Goal: Task Accomplishment & Management: Manage account settings

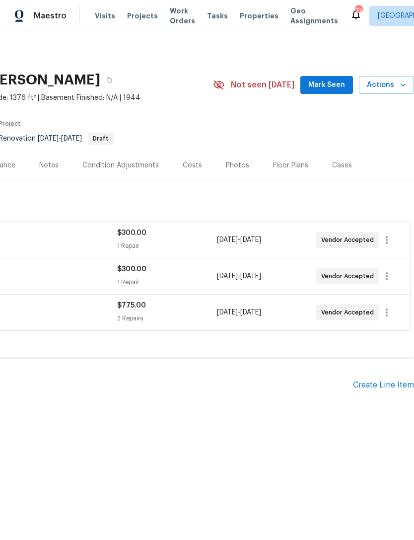
scroll to position [0, 147]
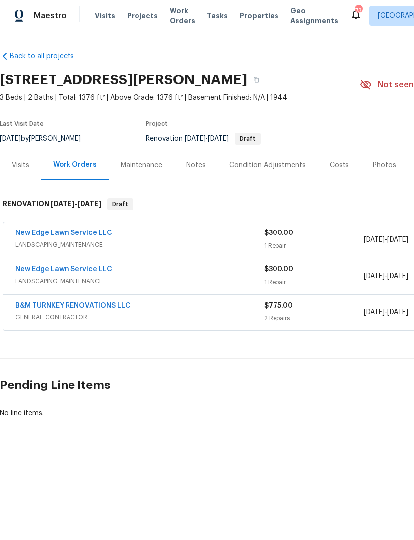
scroll to position [0, 0]
click at [53, 235] on link "New Edge Lawn Service LLC" at bounding box center [63, 233] width 97 height 7
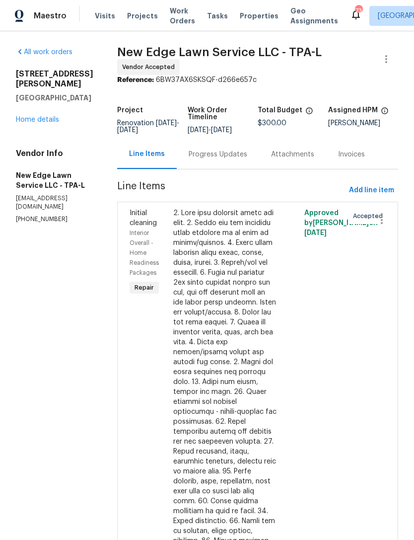
click at [35, 126] on div "All work orders 2812 Tom Brewer Ln Plant City, FL 33566 Home details Vendor Inf…" at bounding box center [55, 135] width 78 height 176
click at [42, 116] on link "Home details" at bounding box center [37, 119] width 43 height 7
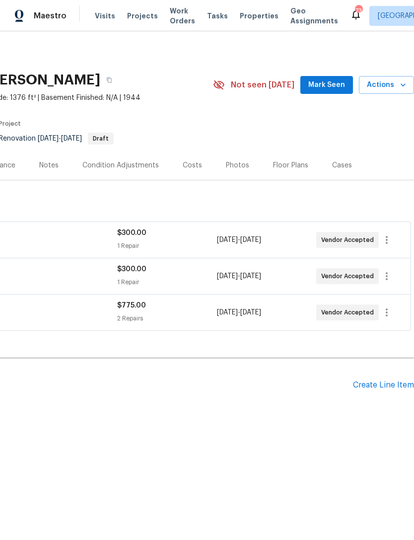
scroll to position [0, 147]
click at [388, 237] on icon "button" at bounding box center [387, 240] width 2 height 8
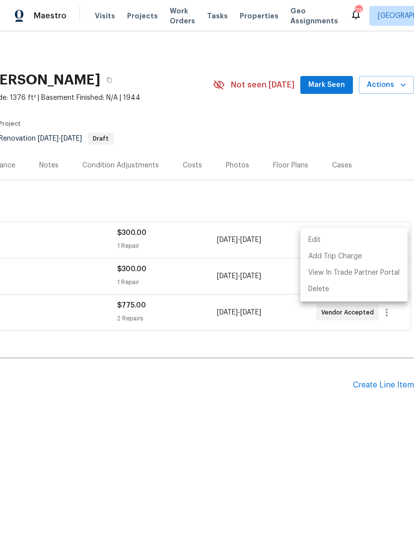
click at [340, 241] on li "Edit" at bounding box center [354, 240] width 107 height 16
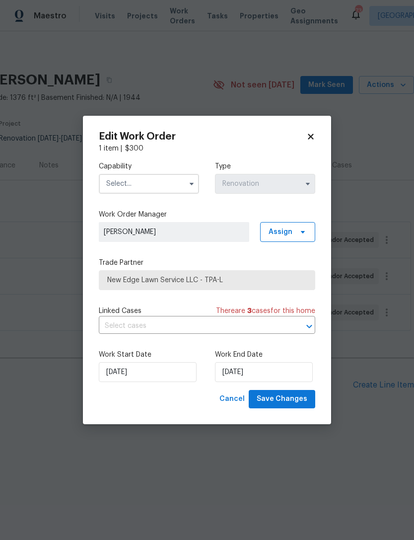
click at [152, 186] on input "text" at bounding box center [149, 184] width 100 height 20
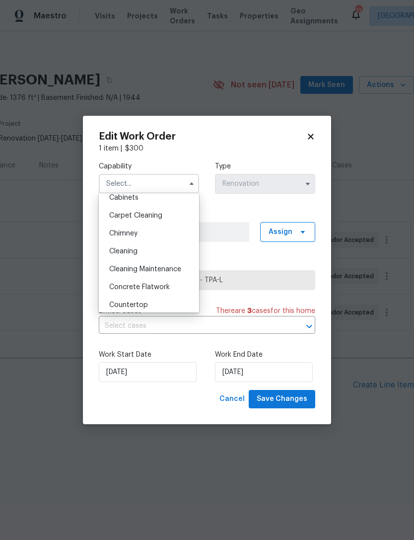
scroll to position [96, 0]
click at [142, 251] on div "Cleaning" at bounding box center [148, 252] width 95 height 18
type input "Cleaning"
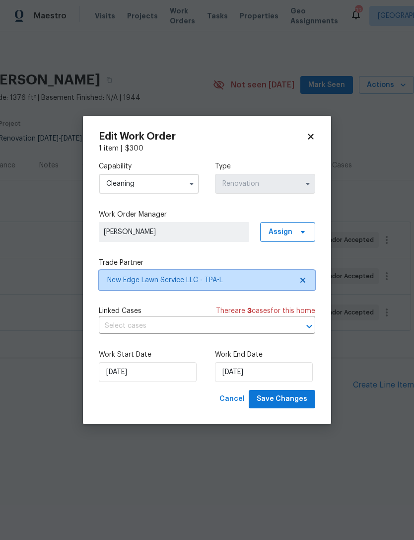
click at [252, 287] on span "New Edge Lawn Service LLC - TPA-L" at bounding box center [207, 280] width 217 height 20
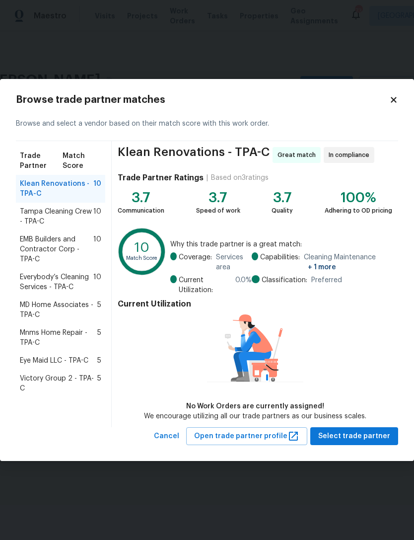
click at [42, 279] on span "Everybody’s Cleaning Services - TPA-C" at bounding box center [57, 282] width 74 height 20
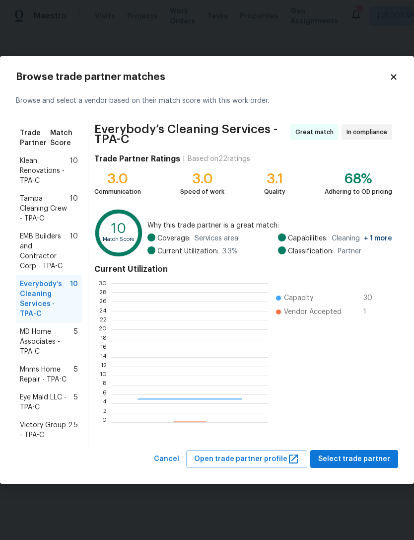
scroll to position [139, 156]
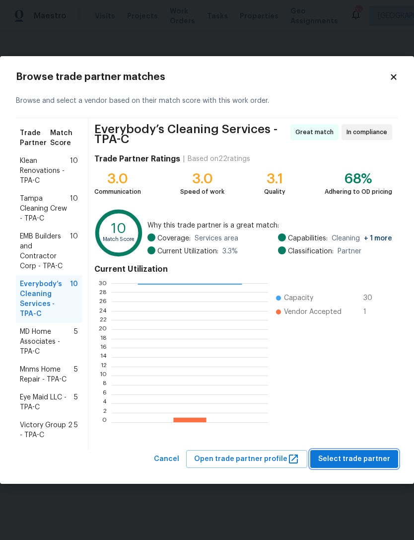
click at [362, 453] on span "Select trade partner" at bounding box center [355, 459] width 72 height 12
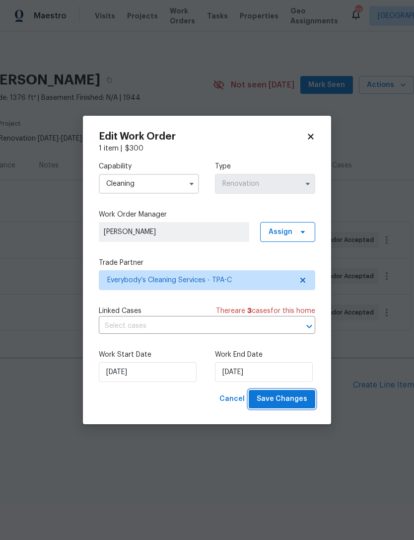
click at [287, 398] on span "Save Changes" at bounding box center [282, 399] width 51 height 12
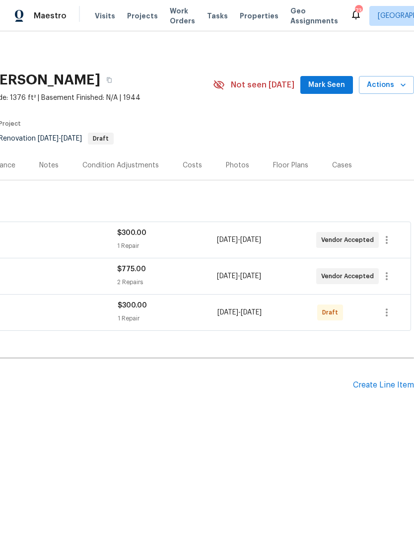
scroll to position [0, 147]
click at [389, 314] on icon "button" at bounding box center [387, 313] width 12 height 12
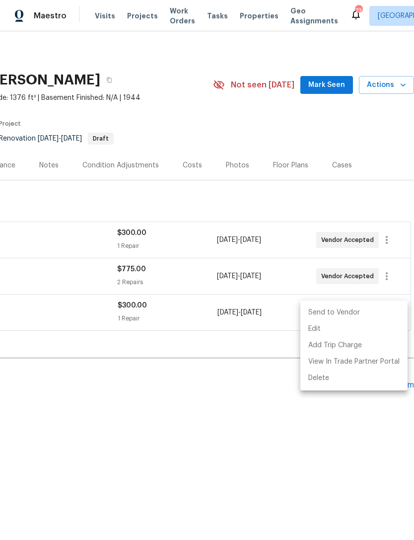
click at [363, 315] on li "Send to Vendor" at bounding box center [354, 313] width 107 height 16
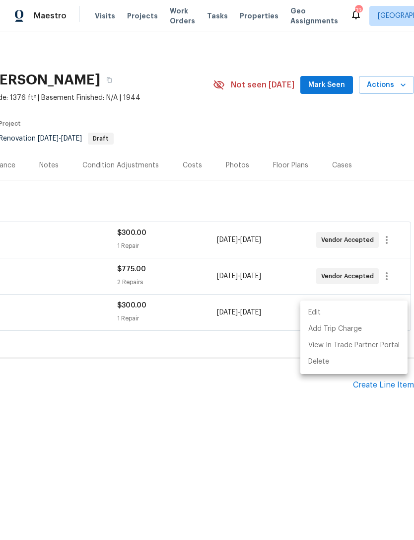
click at [243, 398] on div at bounding box center [207, 270] width 414 height 540
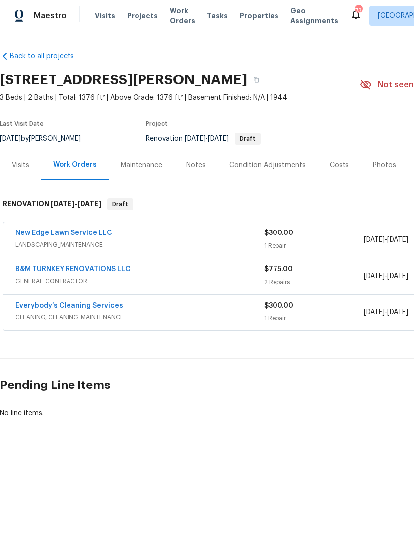
scroll to position [0, 0]
click at [267, 151] on div "Condition Adjustments" at bounding box center [268, 165] width 100 height 29
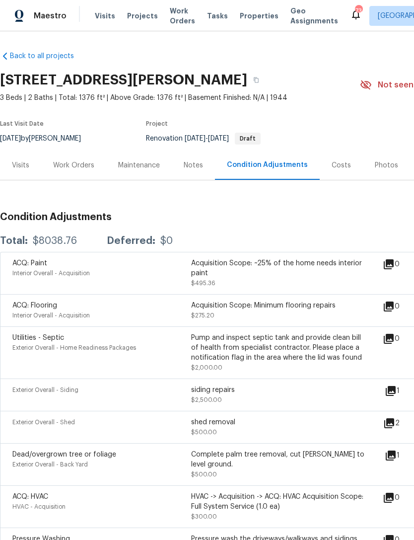
click at [81, 161] on div "Work Orders" at bounding box center [73, 166] width 41 height 10
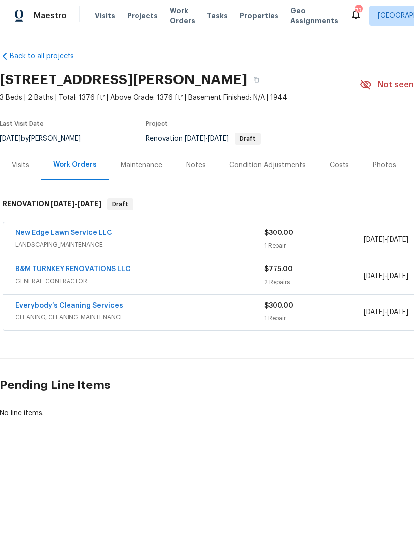
click at [110, 269] on link "B&M TURNKEY RENOVATIONS LLC" at bounding box center [72, 269] width 115 height 7
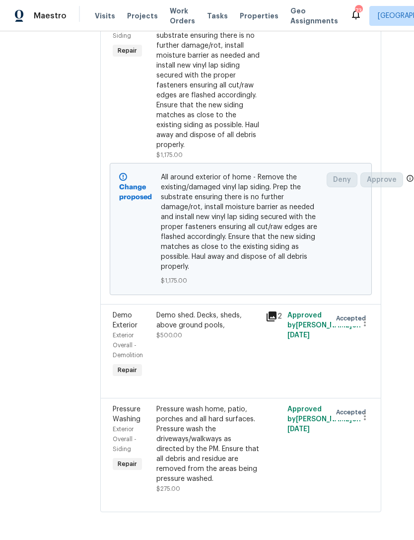
scroll to position [224, 21]
click at [364, 326] on icon "button" at bounding box center [365, 323] width 2 height 8
click at [374, 338] on li "Cancel" at bounding box center [371, 342] width 38 height 16
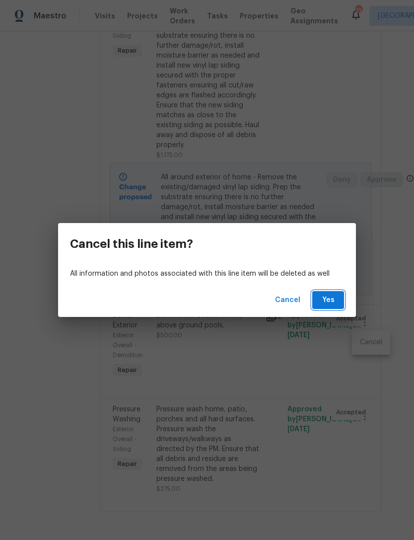
click at [325, 298] on span "Yes" at bounding box center [329, 300] width 16 height 12
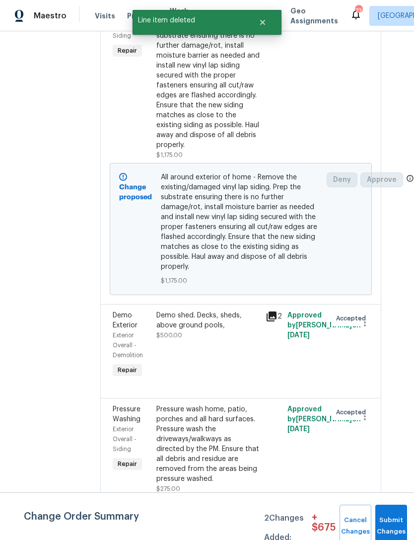
scroll to position [0, 0]
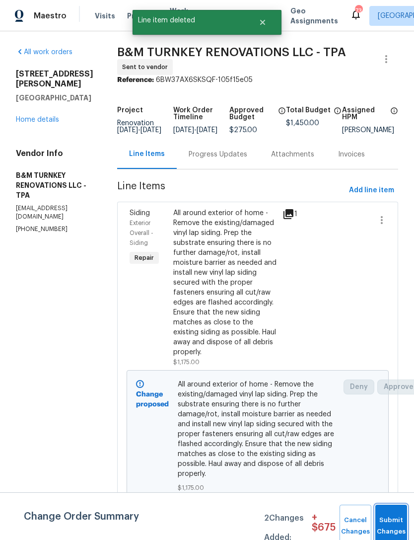
click at [395, 523] on button "Submit Changes" at bounding box center [392, 526] width 32 height 43
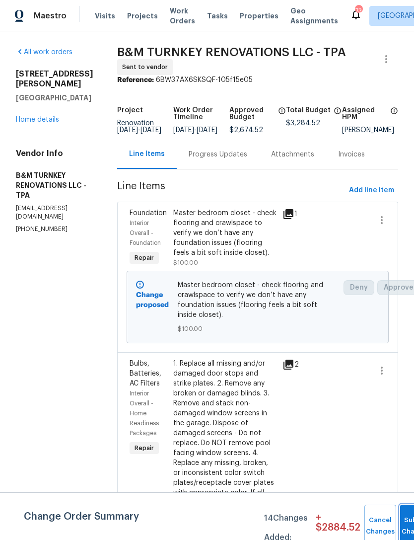
click at [402, 523] on button "Submit Changes" at bounding box center [417, 526] width 32 height 43
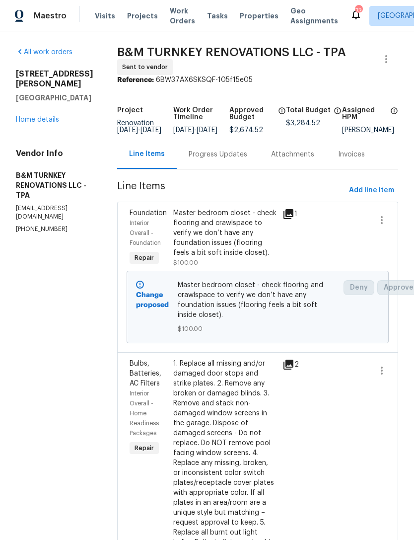
click at [37, 116] on link "Home details" at bounding box center [37, 119] width 43 height 7
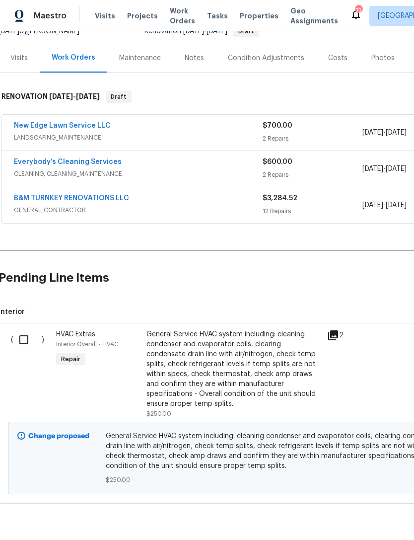
scroll to position [107, 1]
click at [28, 333] on input "checkbox" at bounding box center [27, 340] width 28 height 21
checkbox input "true"
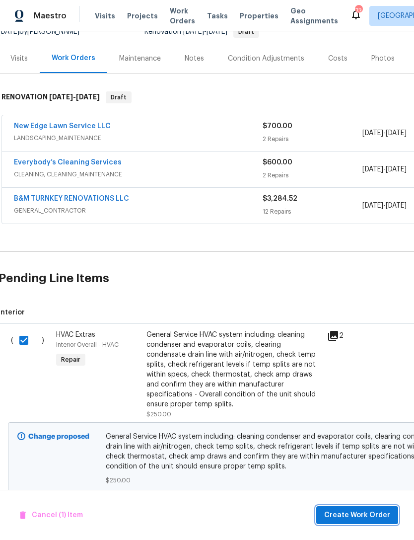
click at [357, 513] on span "Create Work Order" at bounding box center [357, 515] width 66 height 12
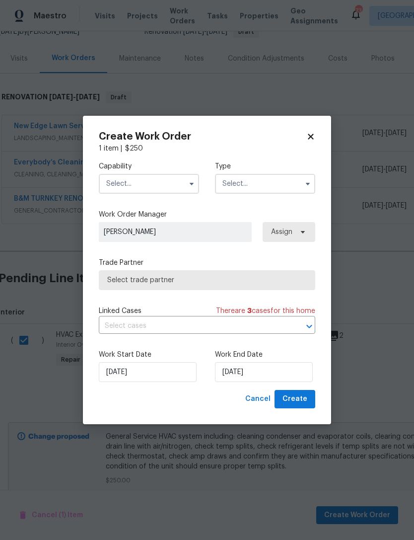
click at [147, 183] on input "text" at bounding box center [149, 184] width 100 height 20
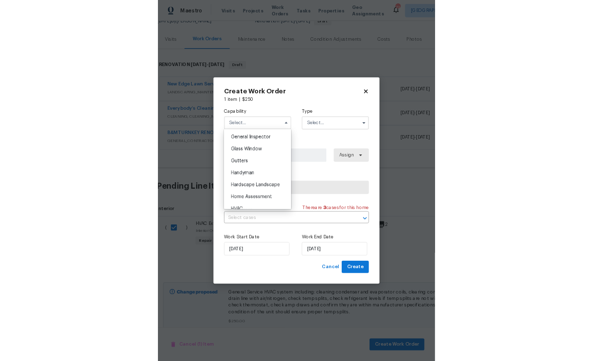
scroll to position [516, 0]
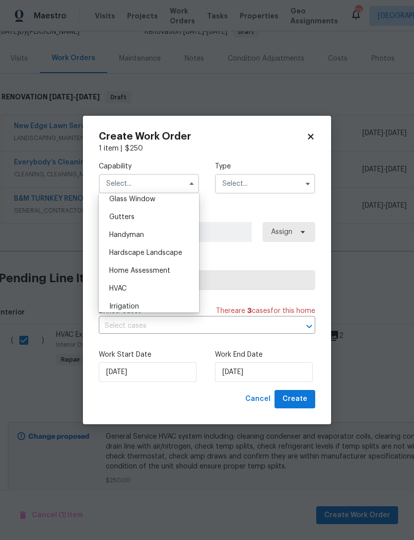
click at [140, 285] on div "HVAC" at bounding box center [148, 289] width 95 height 18
type input "HVAC"
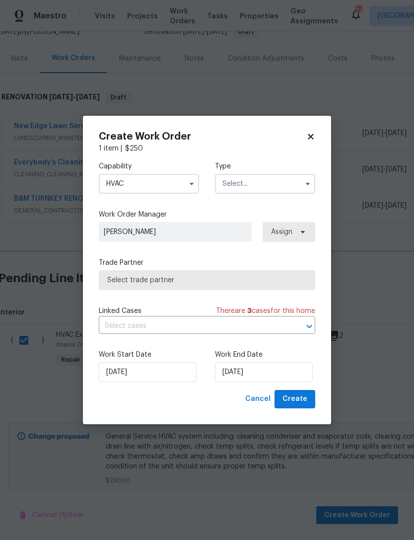
click at [264, 181] on input "text" at bounding box center [265, 184] width 100 height 20
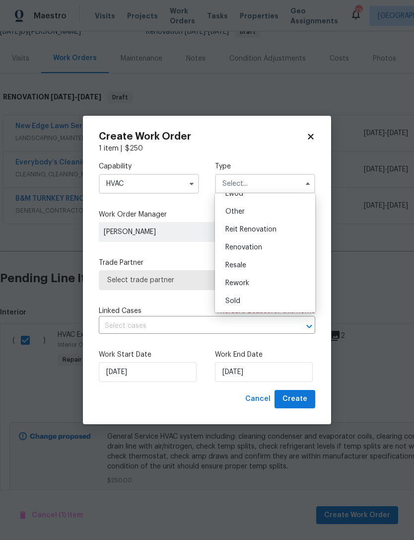
scroll to position [118, 0]
click at [268, 249] on div "Renovation" at bounding box center [265, 248] width 95 height 18
type input "Renovation"
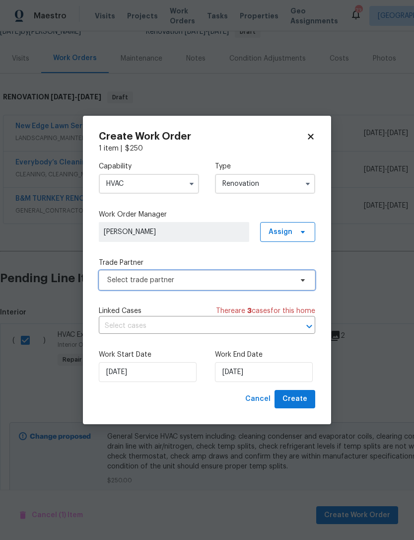
click at [119, 281] on span "Select trade partner" at bounding box center [199, 280] width 185 height 10
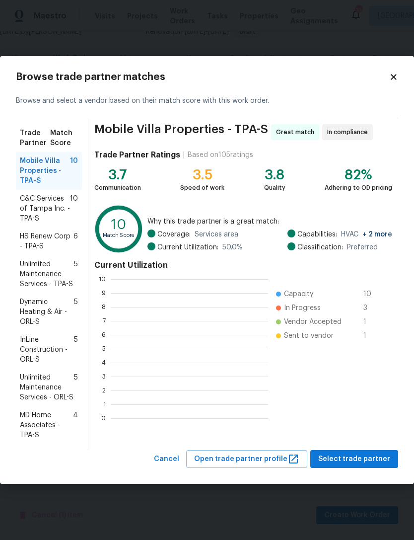
scroll to position [139, 158]
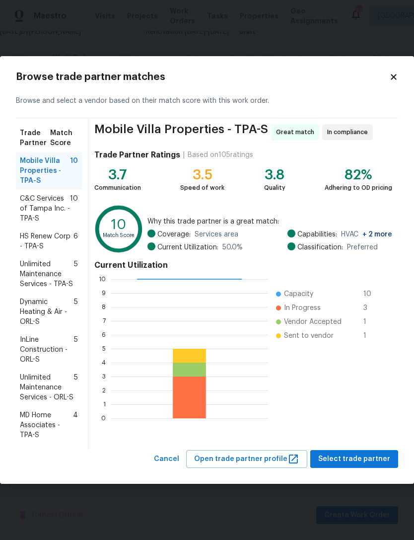
click at [40, 210] on span "C&C Services of Tampa Inc. - TPA-S" at bounding box center [45, 209] width 50 height 30
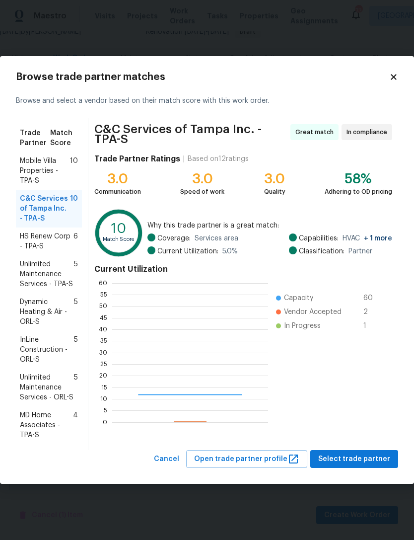
scroll to position [139, 156]
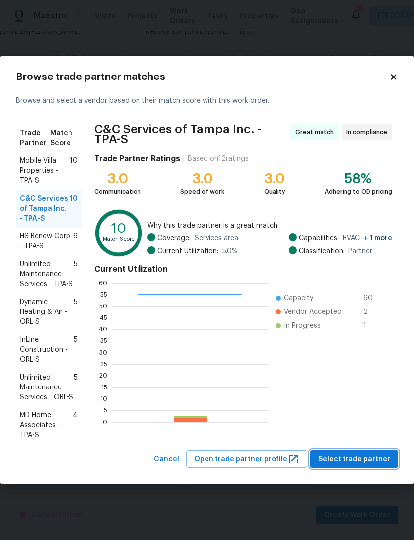
click at [357, 457] on span "Select trade partner" at bounding box center [355, 459] width 72 height 12
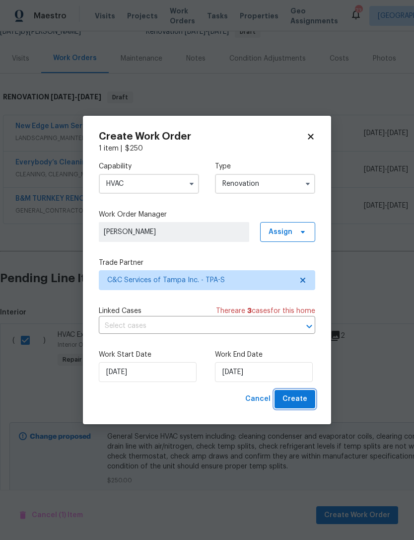
click at [300, 403] on span "Create" at bounding box center [295, 399] width 25 height 12
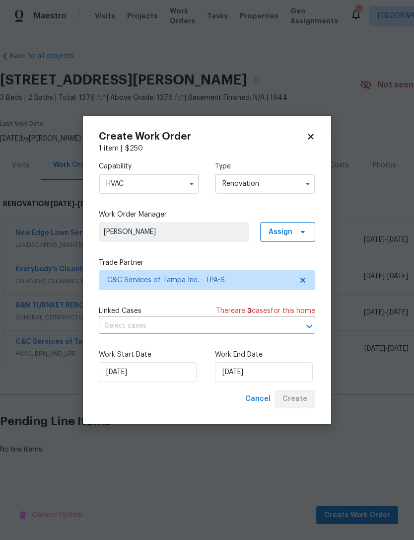
scroll to position [0, 0]
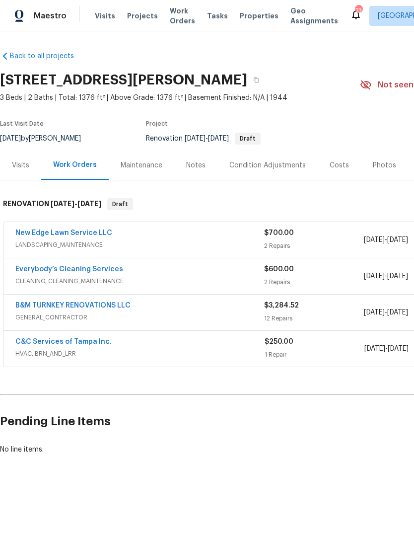
click at [323, 372] on div "Back to all projects [STREET_ADDRESS][PERSON_NAME] 3 Beds | 2 Baths | Total: 13…" at bounding box center [281, 252] width 562 height 419
click at [332, 382] on div "Back to all projects [STREET_ADDRESS][PERSON_NAME] 3 Beds | 2 Baths | Total: 13…" at bounding box center [281, 252] width 562 height 419
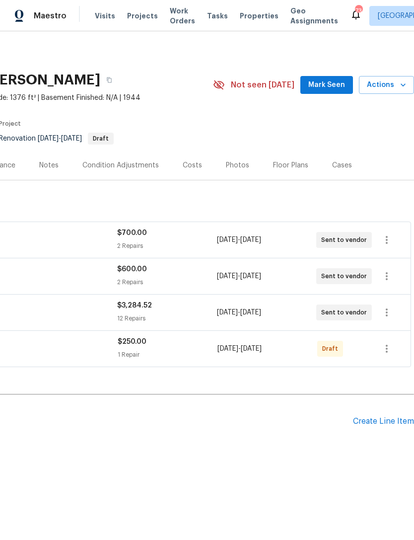
scroll to position [0, 147]
click at [381, 315] on button "button" at bounding box center [387, 313] width 24 height 24
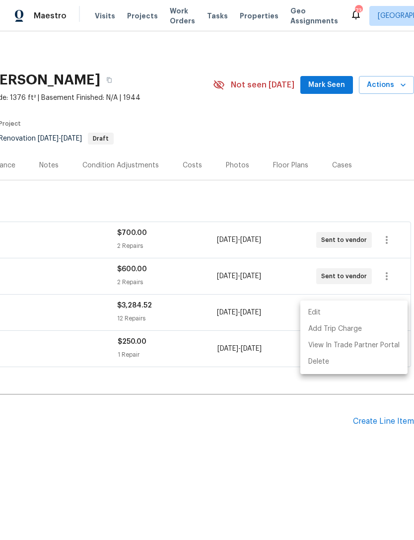
click at [337, 309] on li "Edit" at bounding box center [354, 313] width 107 height 16
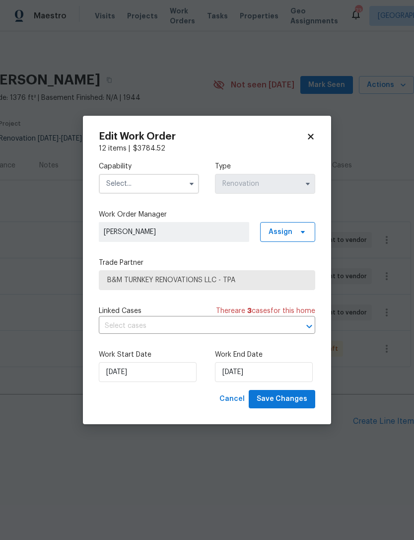
click at [171, 190] on input "text" at bounding box center [149, 184] width 100 height 20
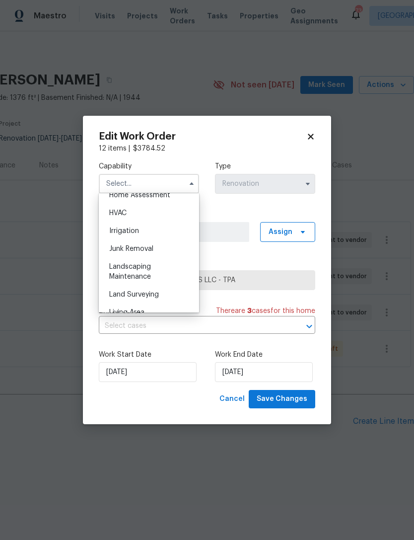
scroll to position [593, 0]
click at [147, 267] on span "Landscaping Maintenance" at bounding box center [130, 270] width 42 height 17
type input "Landscaping Maintenance"
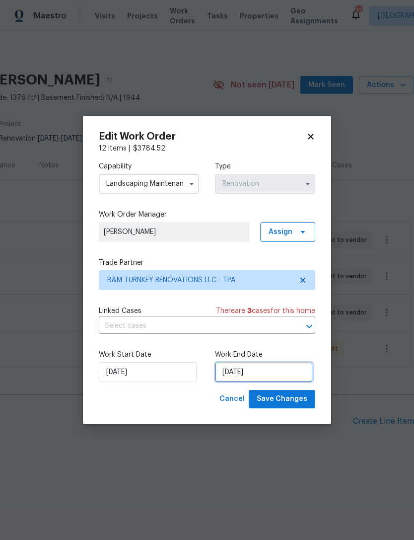
click at [257, 369] on input "[DATE]" at bounding box center [264, 372] width 98 height 20
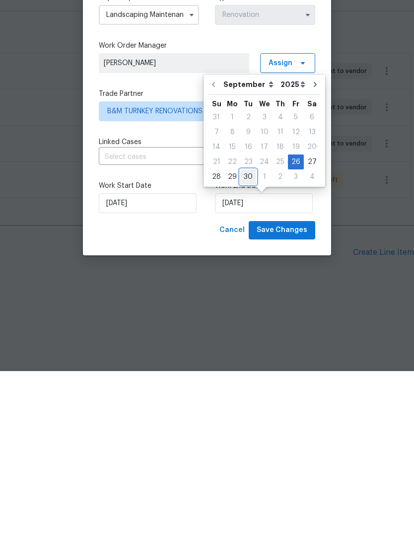
click at [250, 339] on div "30" at bounding box center [249, 346] width 16 height 14
type input "9/30/2025"
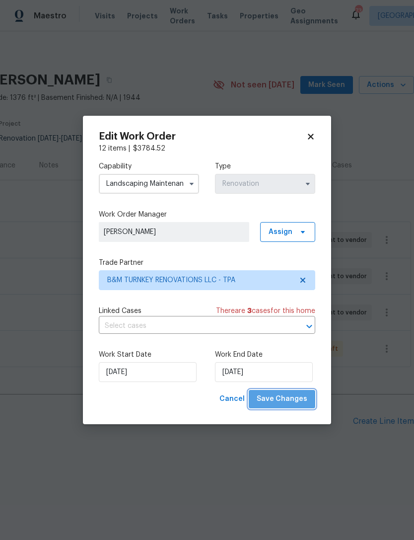
click at [286, 402] on span "Save Changes" at bounding box center [282, 399] width 51 height 12
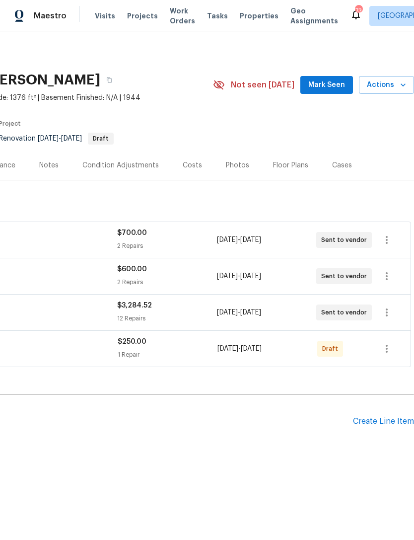
scroll to position [0, 147]
click at [386, 277] on icon "button" at bounding box center [387, 276] width 12 height 12
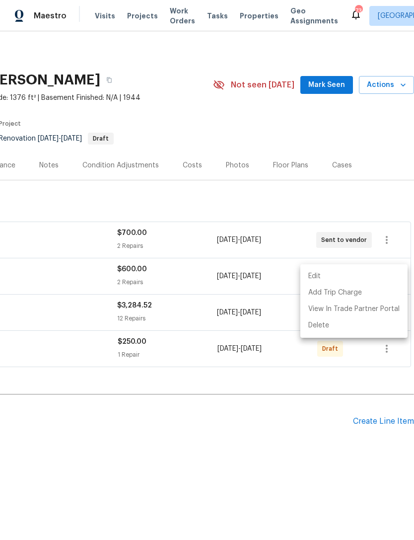
click at [343, 277] on li "Edit" at bounding box center [354, 276] width 107 height 16
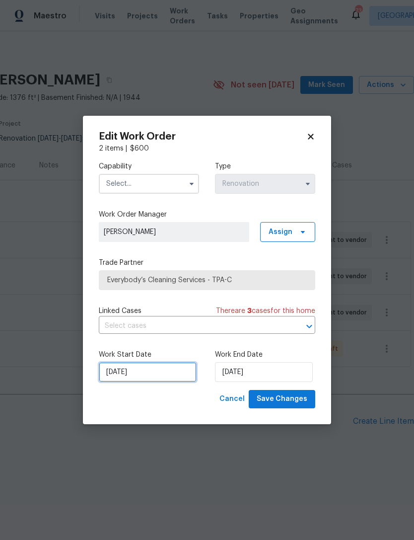
click at [157, 381] on input "[DATE]" at bounding box center [148, 372] width 98 height 20
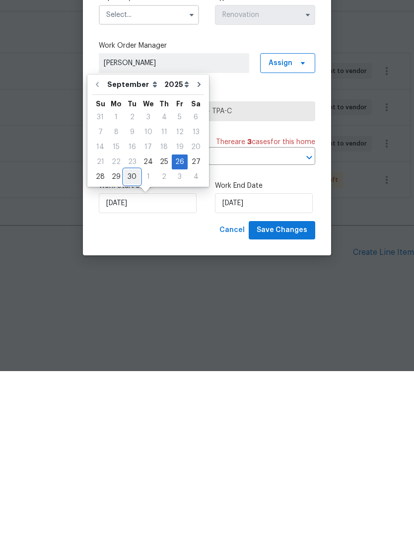
click at [127, 339] on div "30" at bounding box center [132, 346] width 16 height 14
type input "9/30/2025"
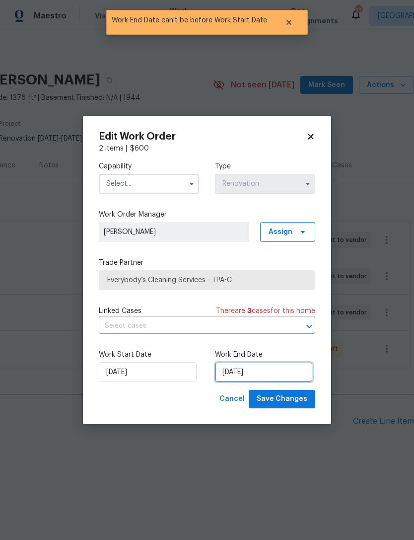
click at [260, 379] on input "9/30/2025" at bounding box center [264, 372] width 98 height 20
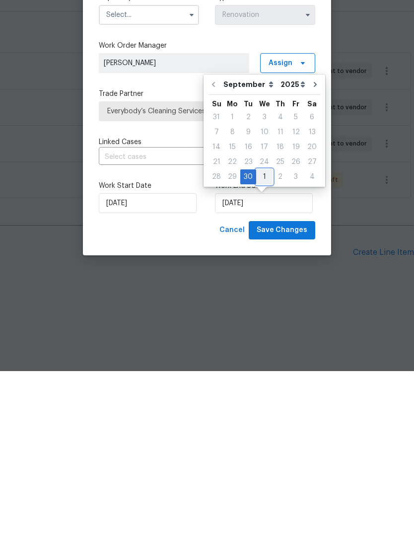
click at [267, 339] on div "1" at bounding box center [264, 346] width 16 height 14
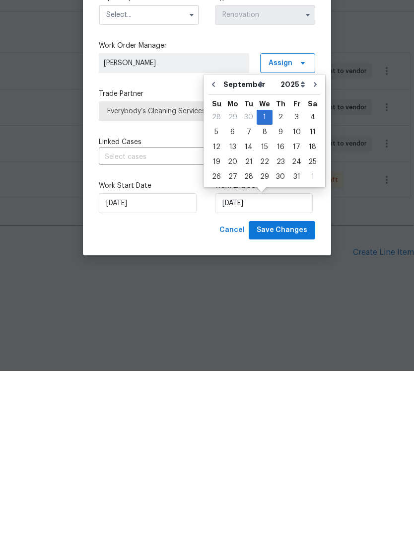
type input "10/1/2025"
select select "9"
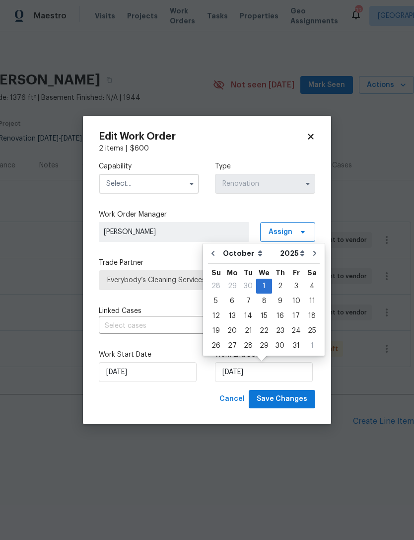
click at [161, 181] on input "text" at bounding box center [149, 184] width 100 height 20
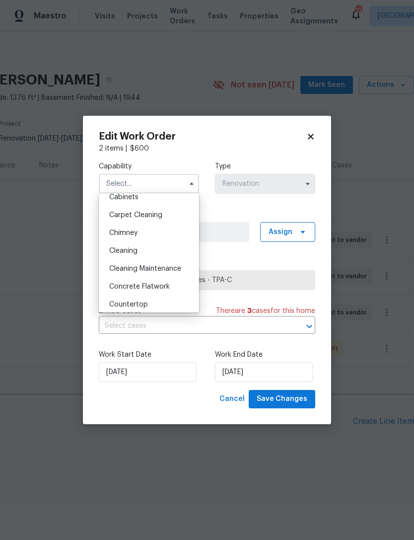
scroll to position [101, 0]
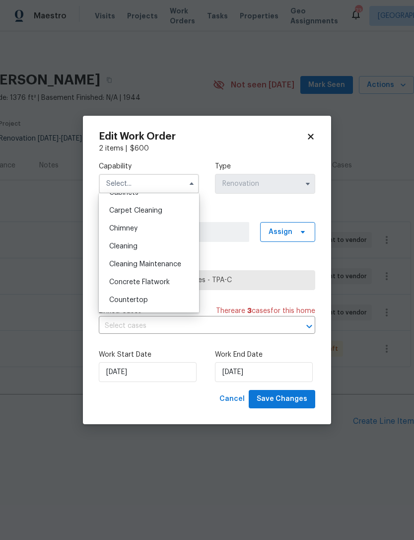
click at [149, 242] on div "Cleaning" at bounding box center [148, 247] width 95 height 18
type input "Cleaning"
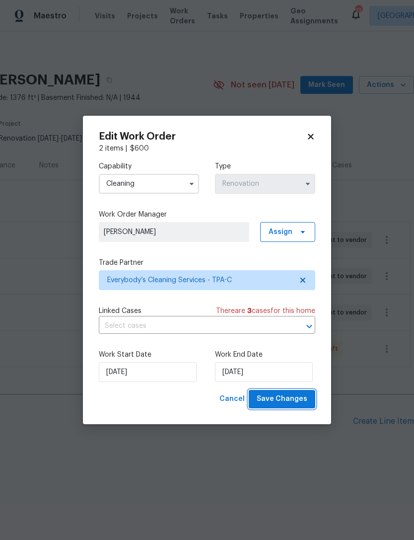
click at [285, 392] on button "Save Changes" at bounding box center [282, 399] width 67 height 18
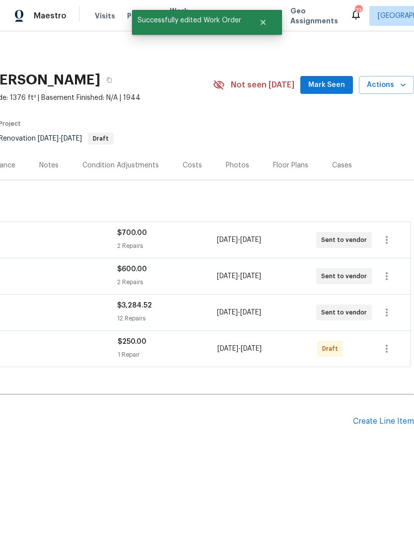
scroll to position [0, 147]
click at [381, 240] on button "button" at bounding box center [387, 240] width 24 height 24
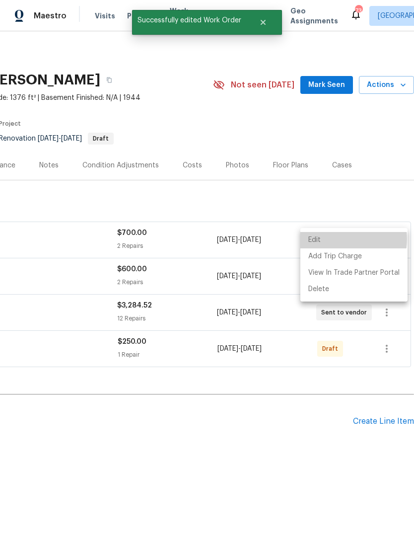
click at [334, 240] on li "Edit" at bounding box center [354, 240] width 107 height 16
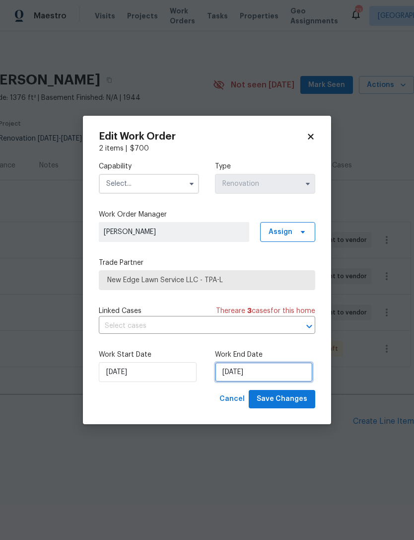
click at [260, 372] on input "[DATE]" at bounding box center [264, 372] width 98 height 20
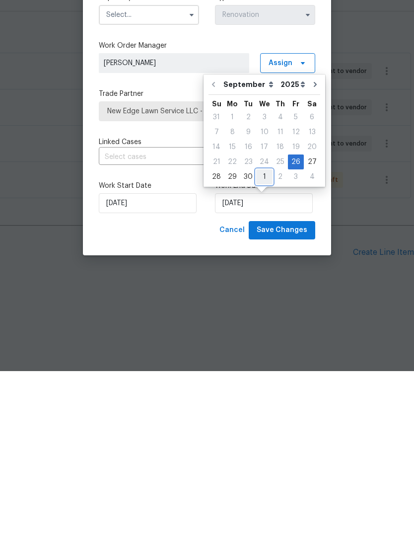
click at [259, 339] on div "1" at bounding box center [264, 346] width 16 height 14
type input "10/1/2025"
select select "9"
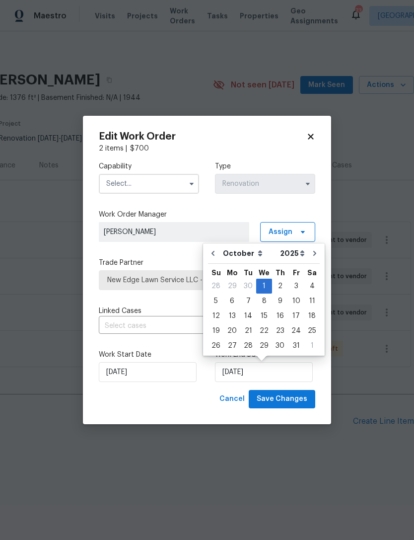
click at [159, 187] on input "text" at bounding box center [149, 184] width 100 height 20
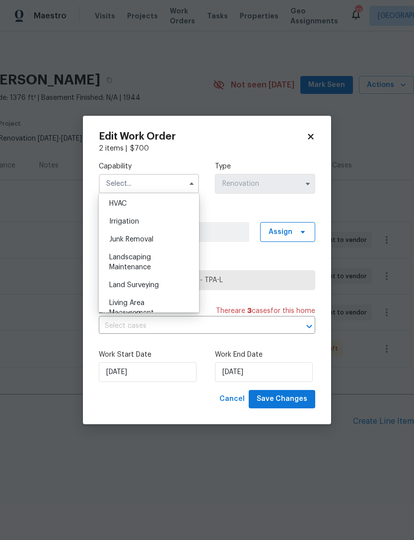
scroll to position [600, 0]
click at [150, 262] on div "Landscaping Maintenance" at bounding box center [148, 263] width 95 height 28
type input "Landscaping Maintenance"
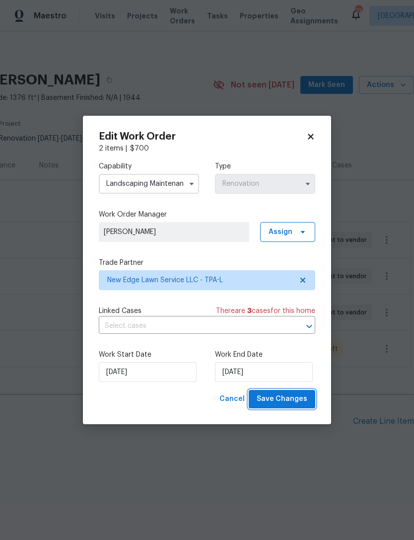
click at [292, 393] on button "Save Changes" at bounding box center [282, 399] width 67 height 18
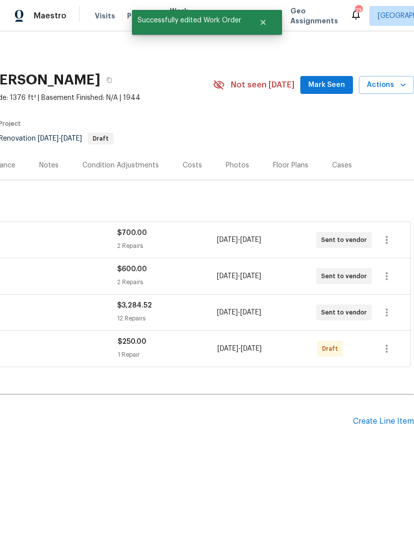
scroll to position [0, 147]
click at [383, 351] on icon "button" at bounding box center [387, 349] width 12 height 12
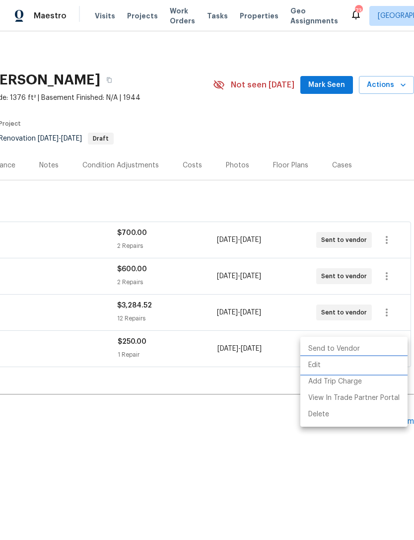
click at [320, 363] on li "Edit" at bounding box center [354, 365] width 107 height 16
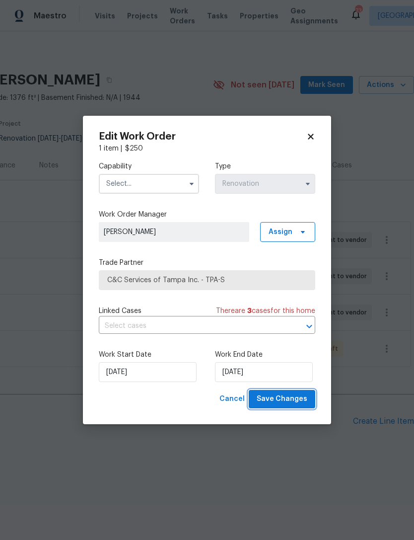
click at [261, 392] on button "Save Changes" at bounding box center [282, 399] width 67 height 18
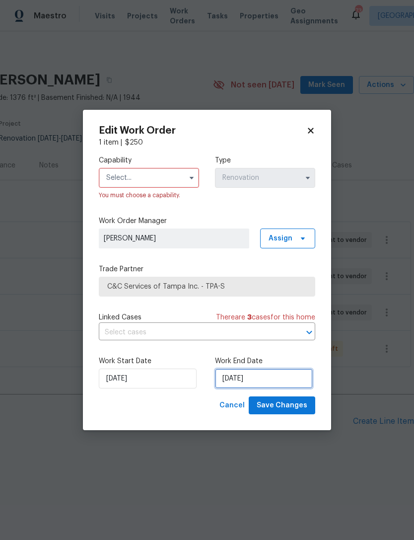
click at [259, 379] on input "[DATE]" at bounding box center [264, 379] width 98 height 20
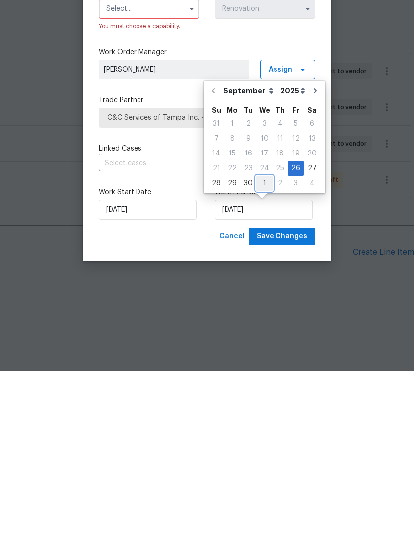
click at [261, 345] on div "1" at bounding box center [264, 352] width 16 height 14
type input "10/1/2025"
select select "9"
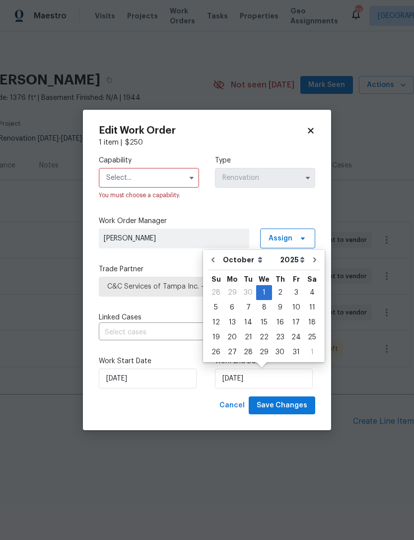
click at [169, 177] on input "text" at bounding box center [149, 178] width 100 height 20
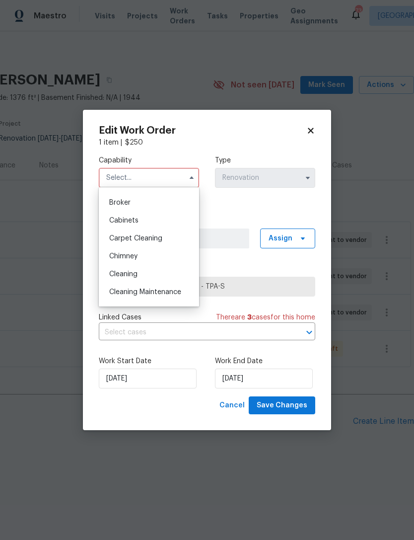
scroll to position [68, 0]
